Goal: Task Accomplishment & Management: Use online tool/utility

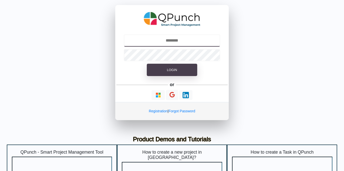
type input "**********"
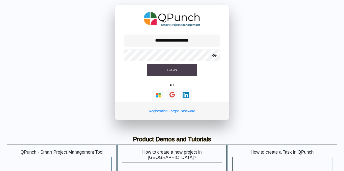
click at [174, 71] on span "Login" at bounding box center [172, 70] width 10 height 4
